Goal: Transaction & Acquisition: Download file/media

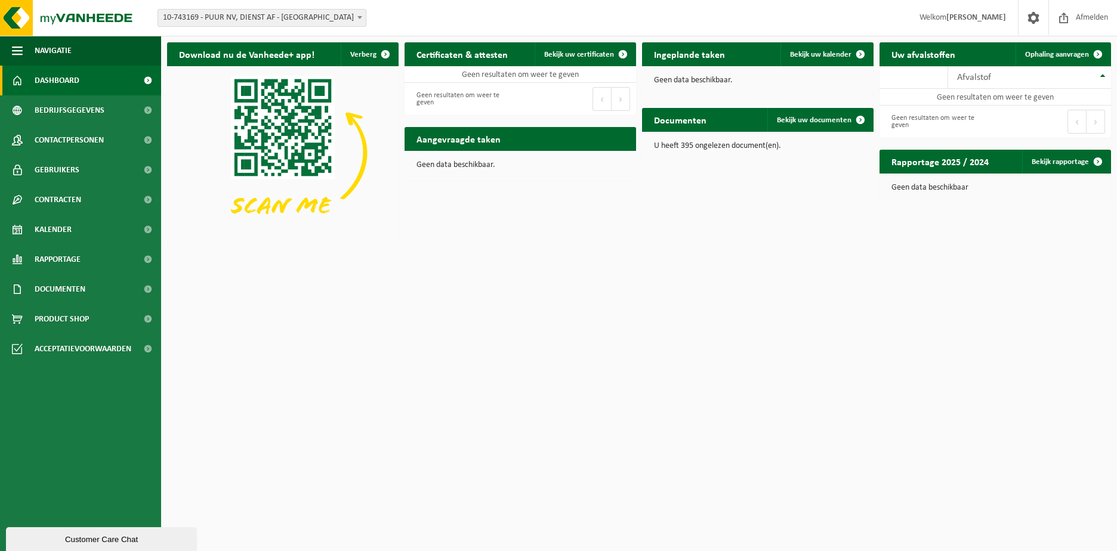
click at [362, 17] on span at bounding box center [360, 18] width 12 height 16
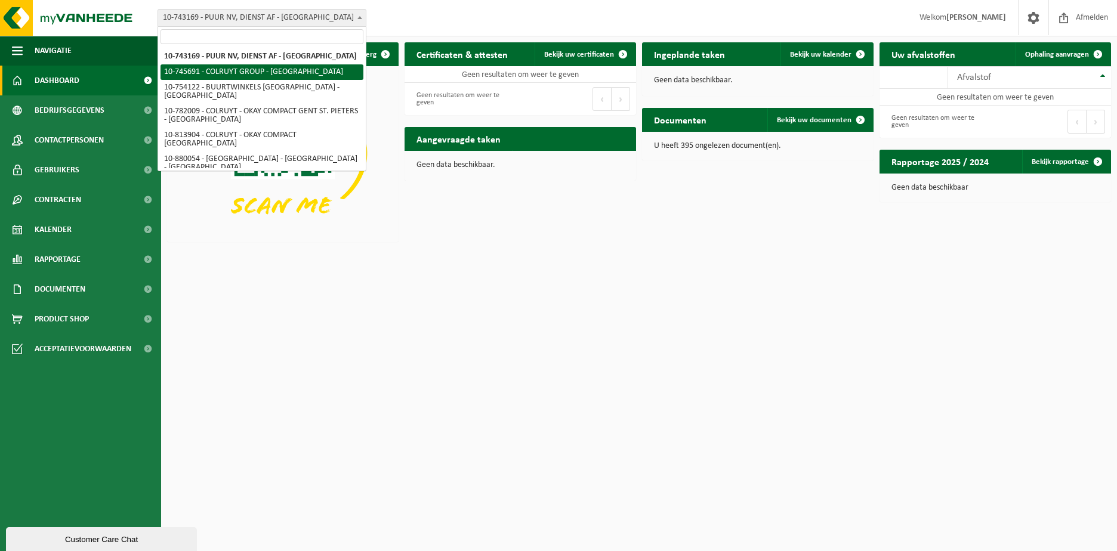
select select "5475"
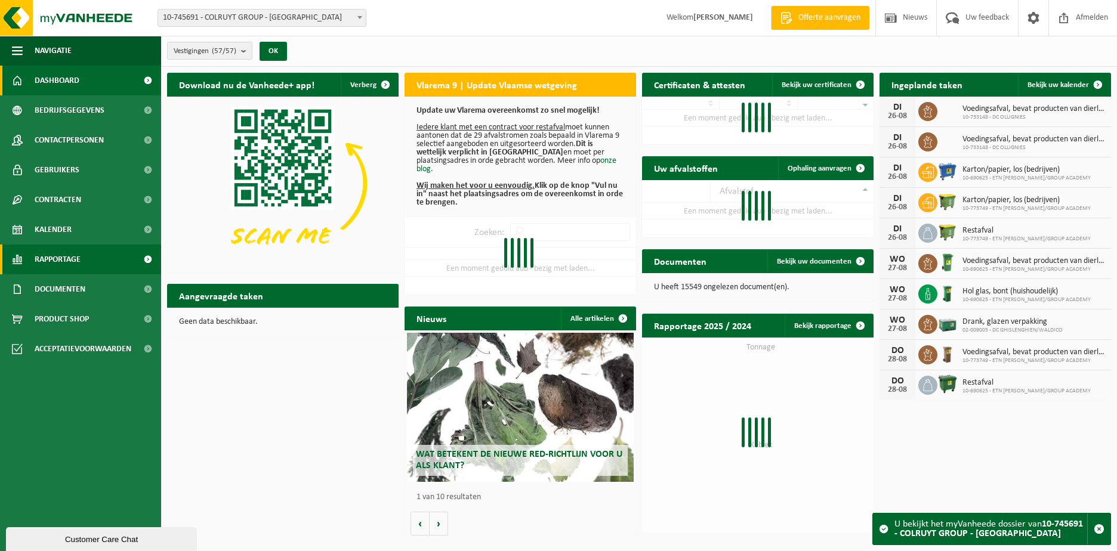
click at [99, 259] on link "Rapportage" at bounding box center [80, 260] width 161 height 30
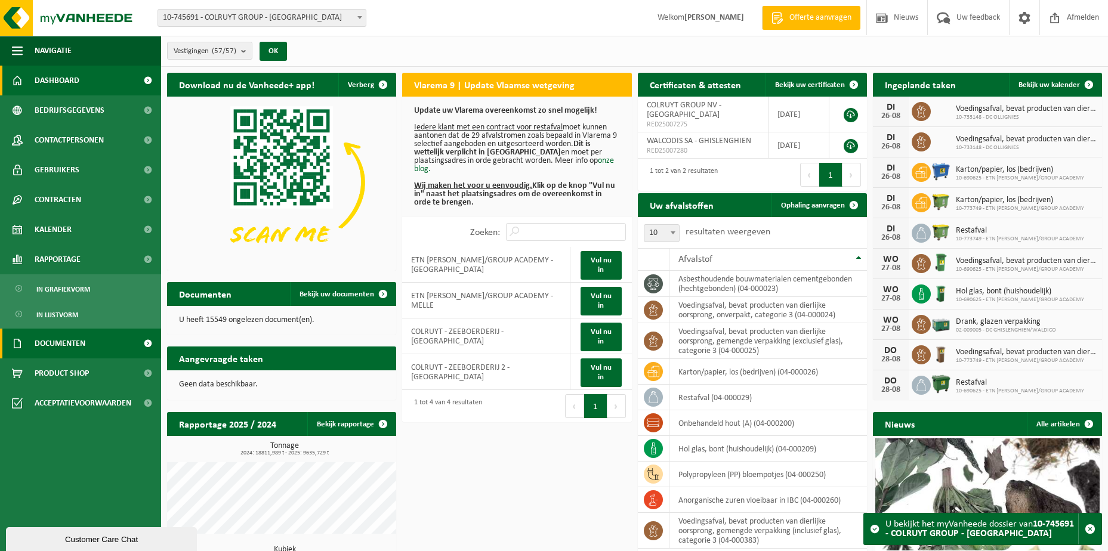
click at [81, 344] on span "Documenten" at bounding box center [60, 344] width 51 height 30
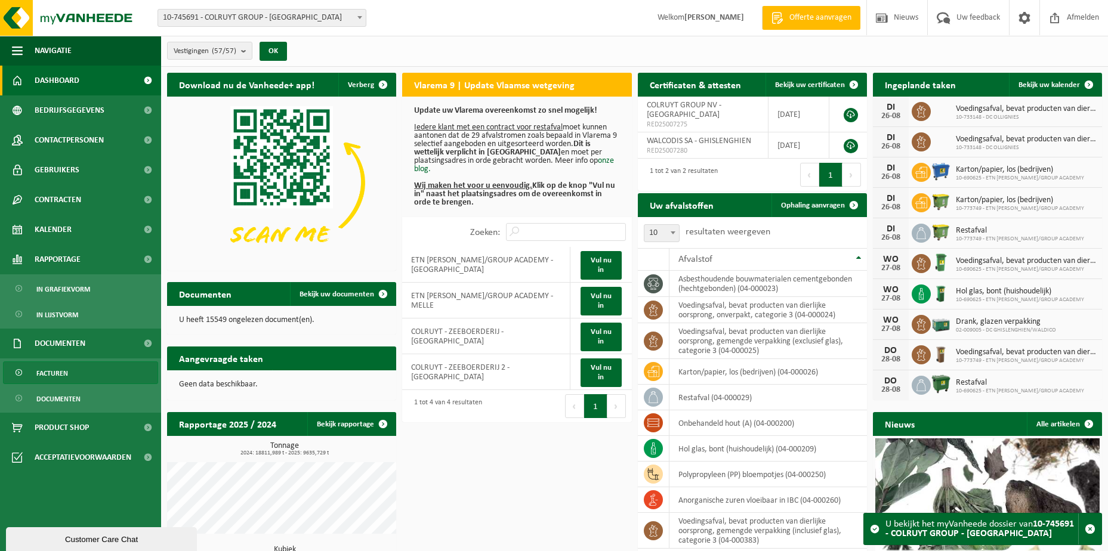
click at [68, 378] on link "Facturen" at bounding box center [80, 373] width 155 height 23
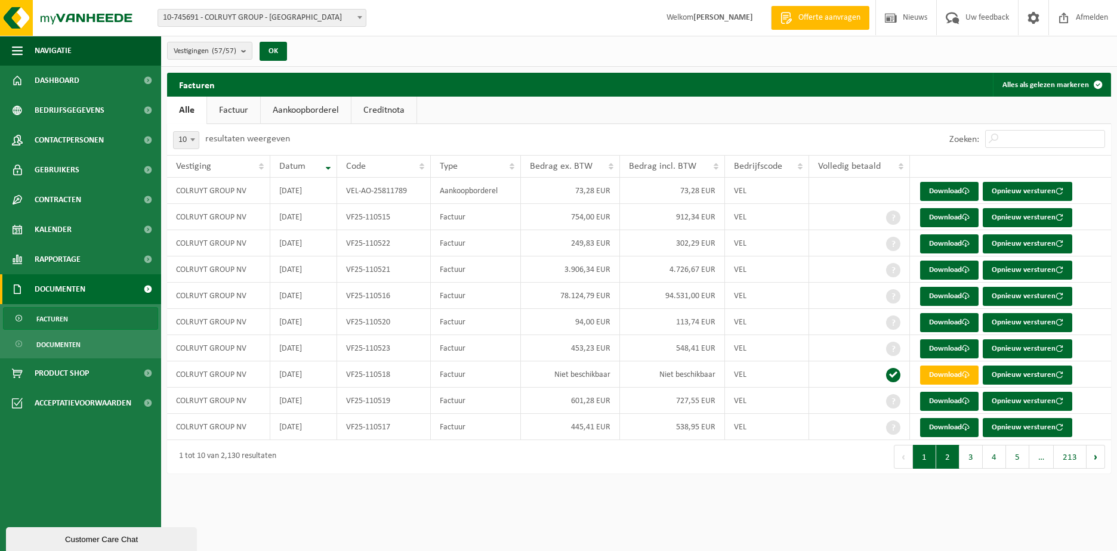
click at [946, 461] on button "2" at bounding box center [947, 457] width 23 height 24
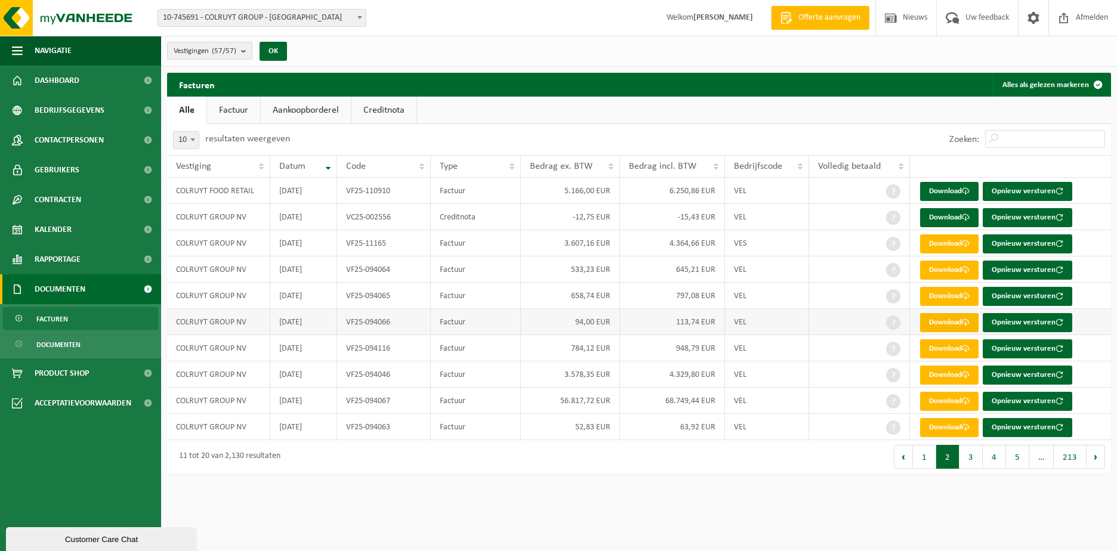
click at [947, 319] on link "Download" at bounding box center [949, 322] width 58 height 19
